Goal: Information Seeking & Learning: Understand process/instructions

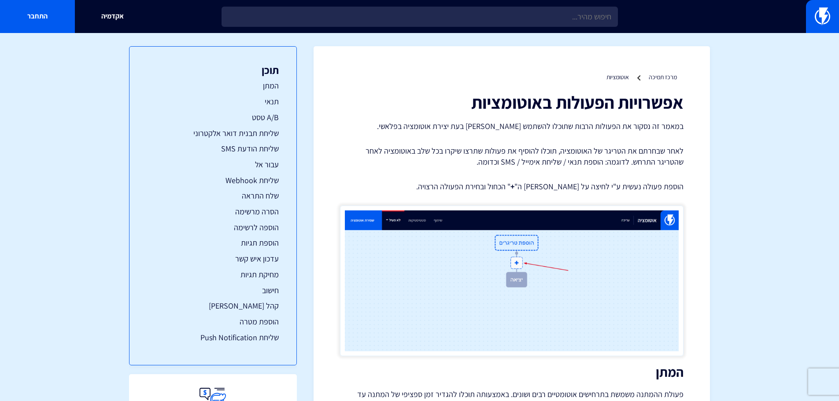
scroll to position [109, 0]
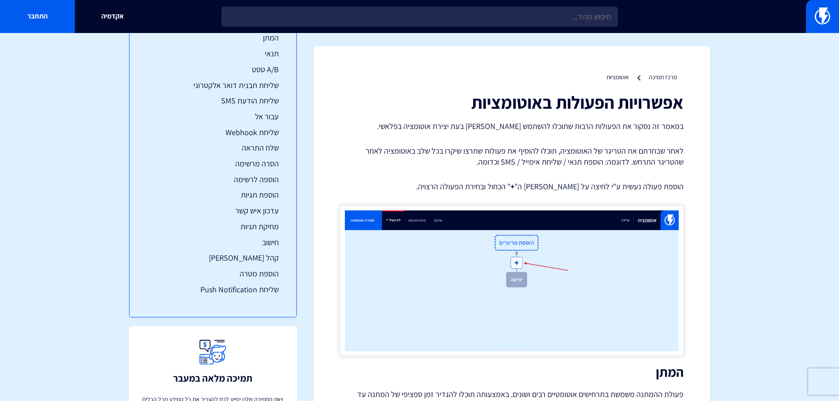
scroll to position [0, 0]
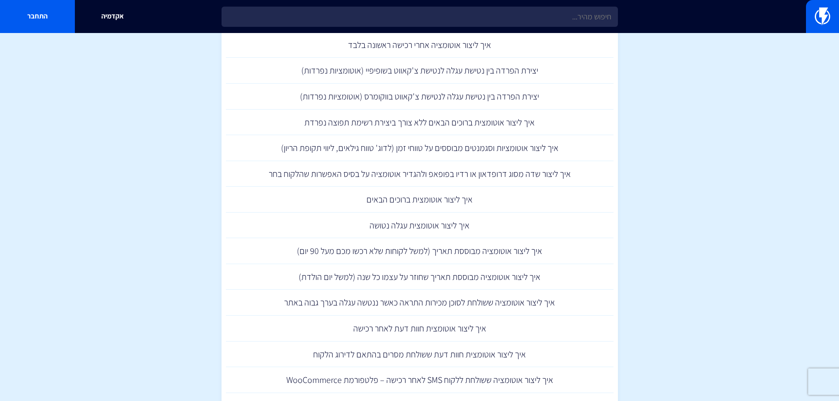
scroll to position [837, 0]
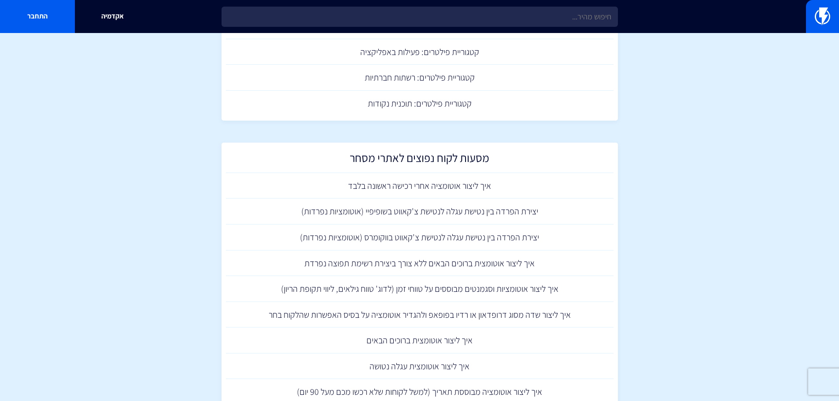
scroll to position [368, 0]
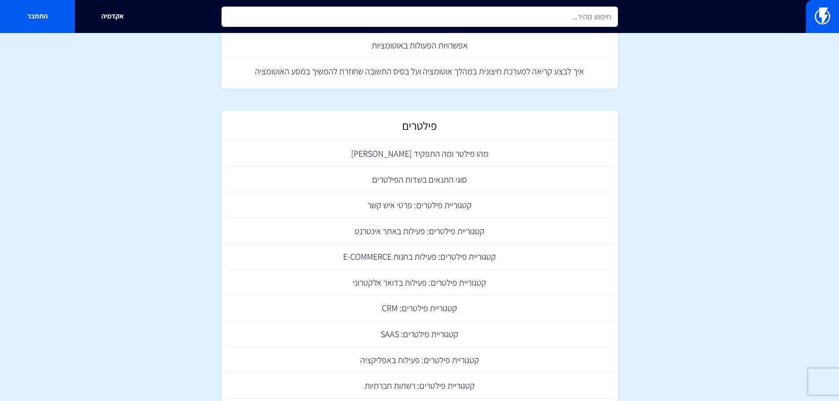
click at [354, 12] on input "text" at bounding box center [420, 17] width 396 height 20
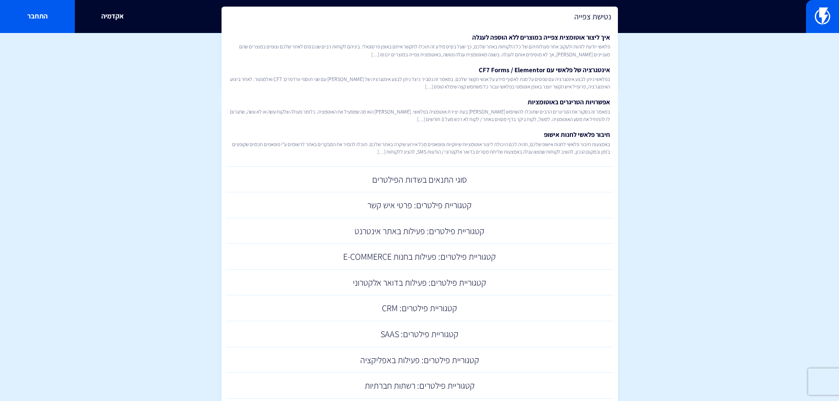
type input "נטישת צפייה"
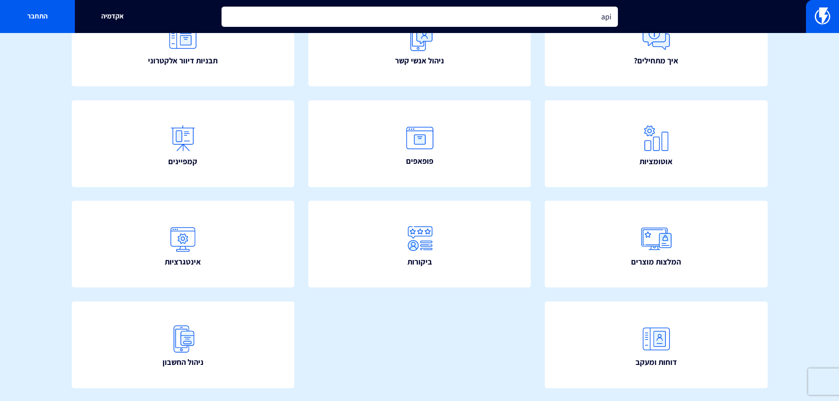
click at [488, 18] on input "api" at bounding box center [420, 17] width 396 height 20
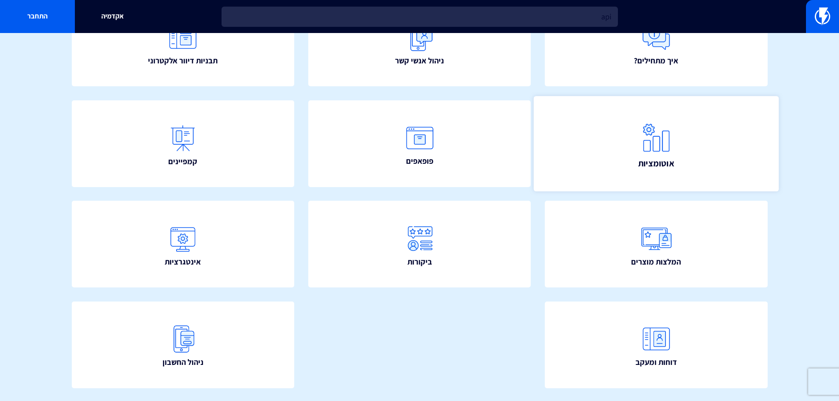
click at [603, 159] on link "אוטומציות" at bounding box center [656, 143] width 245 height 95
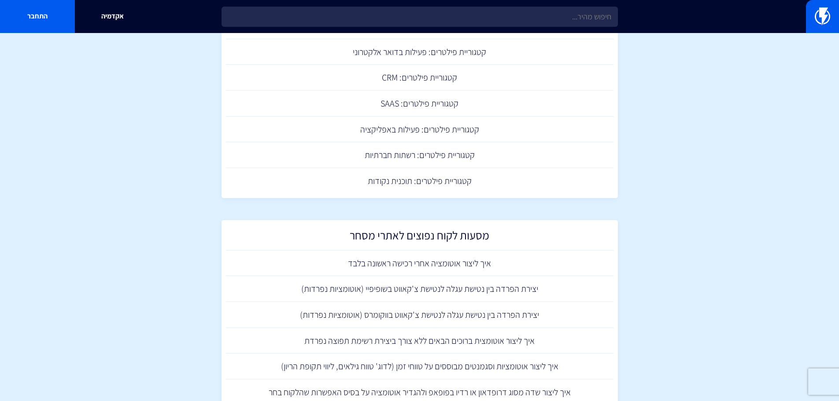
scroll to position [661, 0]
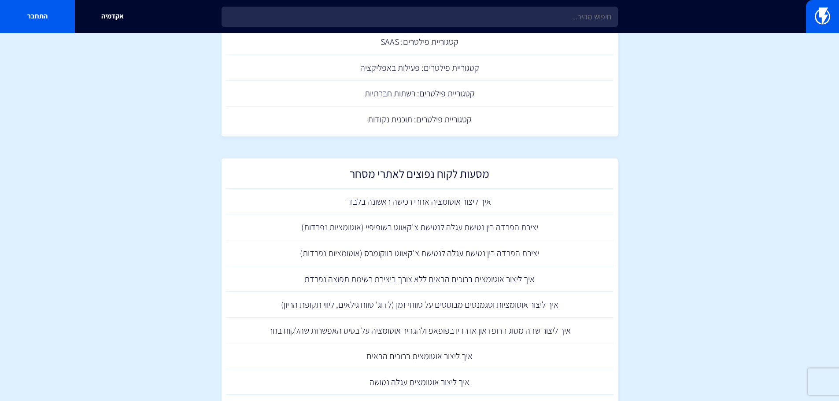
click at [173, 239] on section "מרכז תמיכה אוטומציות יצירה וניהול אוטומציה אוטומציות – סקירה כללית יצירה וניהול…" at bounding box center [419, 92] width 839 height 1441
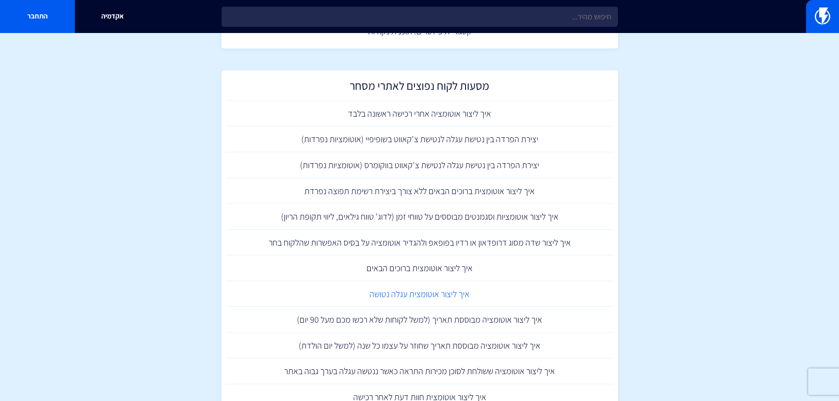
click at [393, 291] on link "איך ליצור אוטומצית עגלה נטושה" at bounding box center [420, 294] width 388 height 26
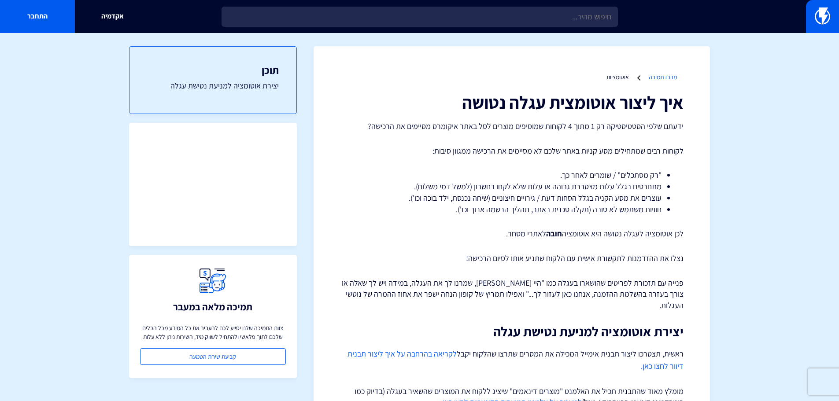
click at [655, 79] on link "מרכז תמיכה" at bounding box center [663, 77] width 28 height 8
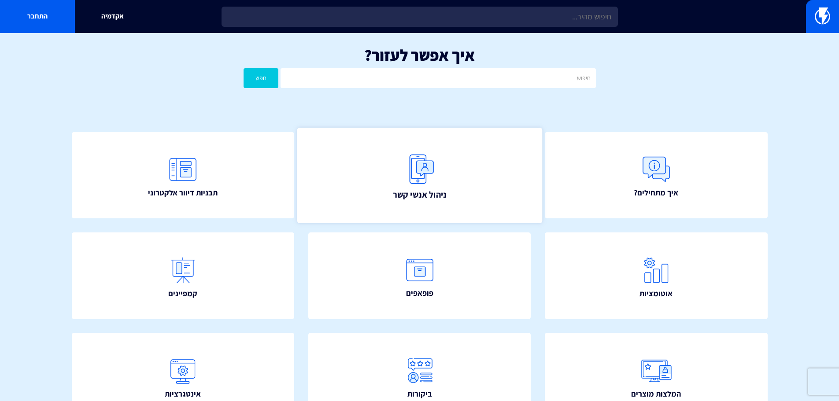
click at [470, 163] on link "ניהול אנשי קשר" at bounding box center [419, 175] width 245 height 95
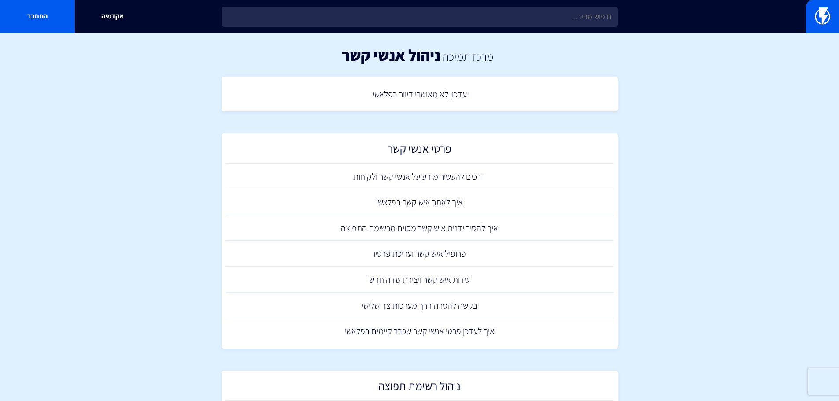
click at [706, 203] on section "מרכז תמיכה ניהול אנשי קשר עדכון לא מאושרי דיוור בפלאשי פרטי אנשי קשר דרכים להעש…" at bounding box center [419, 387] width 839 height 709
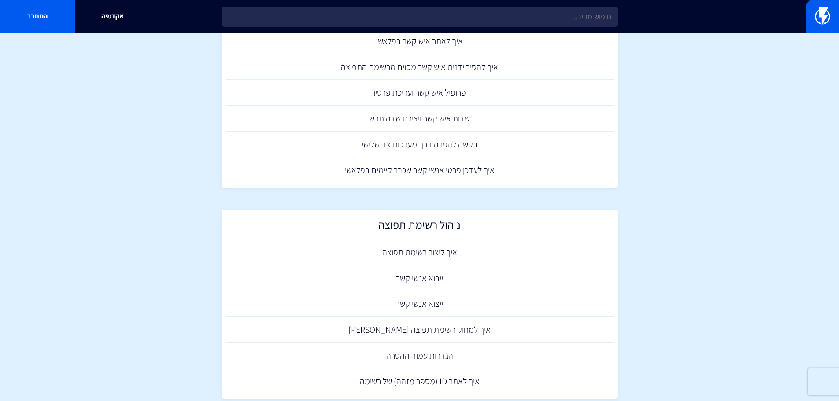
scroll to position [165, 0]
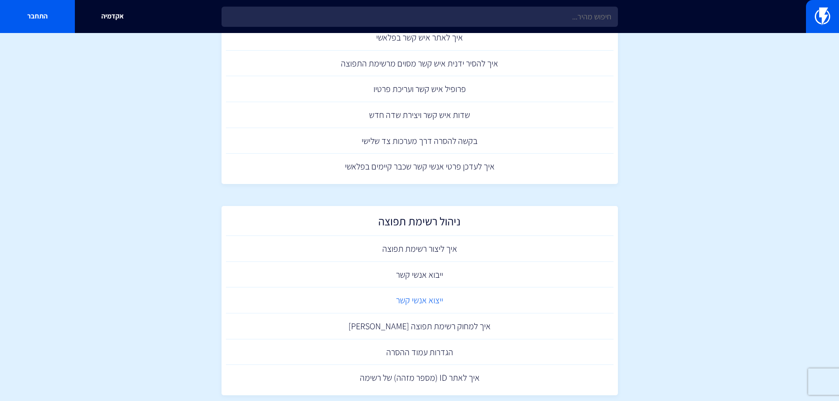
click at [430, 300] on link "ייצוא אנשי קשר" at bounding box center [420, 301] width 388 height 26
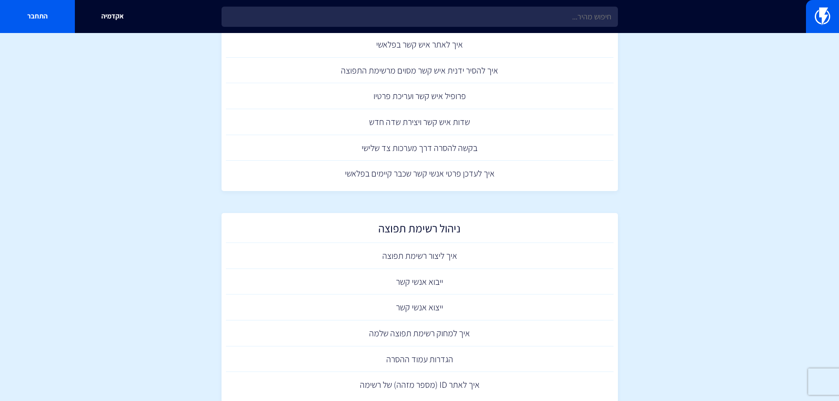
scroll to position [290, 0]
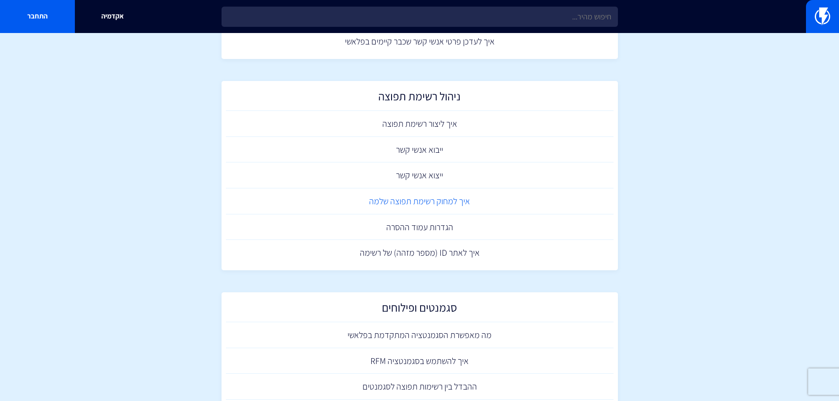
click at [399, 205] on link "איך למחוק רשימת תפוצה שלמה" at bounding box center [420, 202] width 388 height 26
